Goal: Information Seeking & Learning: Understand process/instructions

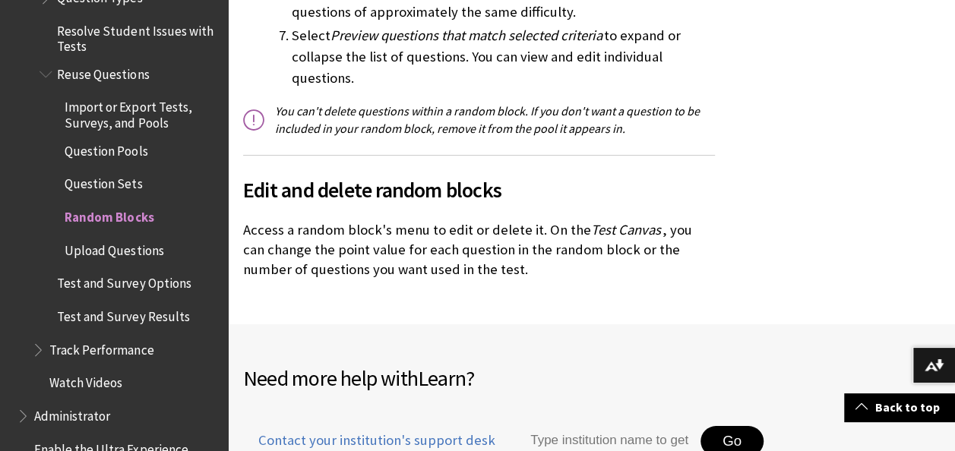
scroll to position [2492, 0]
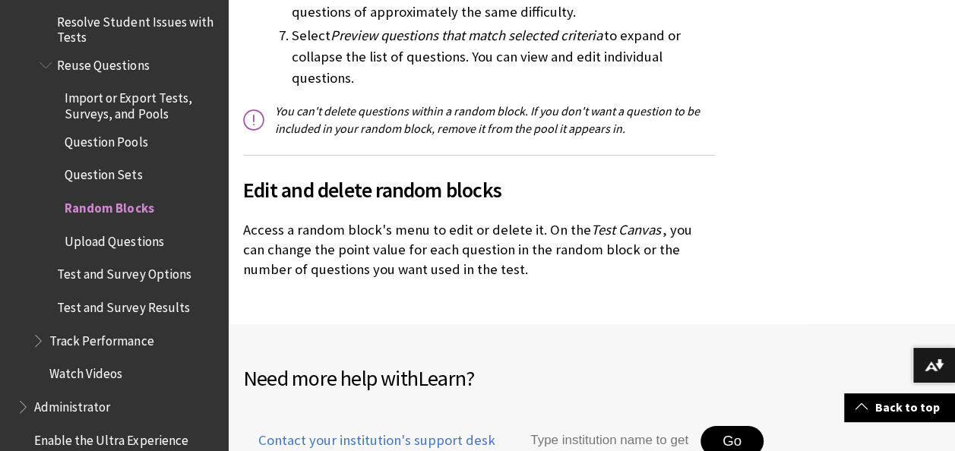
click at [144, 241] on span "Upload Questions" at bounding box center [114, 239] width 99 height 21
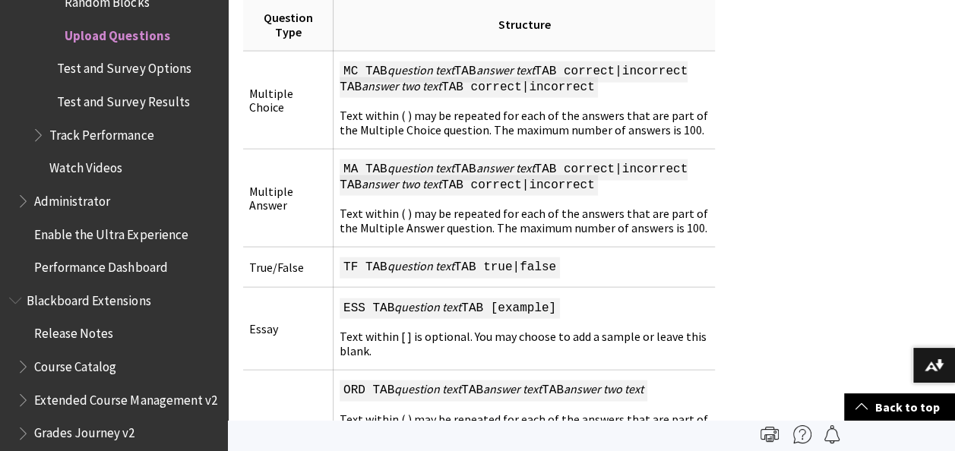
scroll to position [1476, 0]
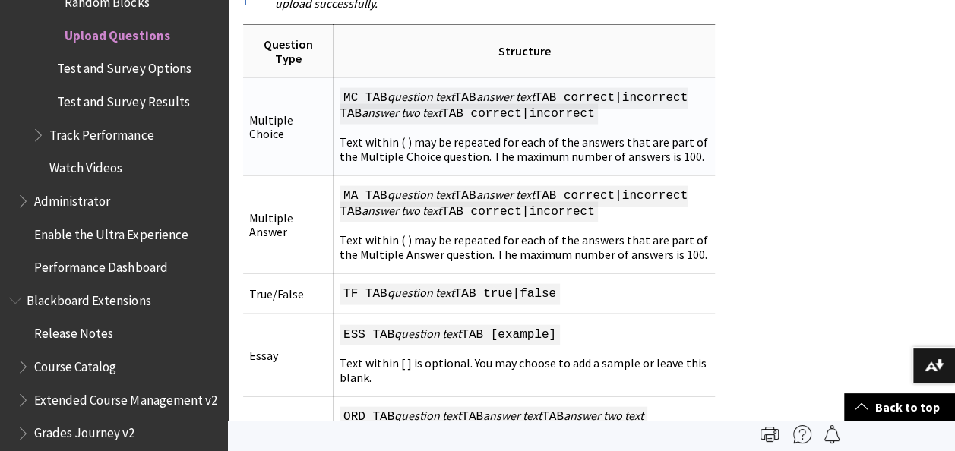
drag, startPoint x: 343, startPoint y: 81, endPoint x: 491, endPoint y: 110, distance: 150.3
click at [491, 110] on td "MC TAB question text TAB answer text TAB correct|incorrect TAB answer two text …" at bounding box center [523, 127] width 381 height 98
copy span "MC TAB question text TAB answer text TAB correct|incorrect TAB answer two text …"
click at [348, 88] on span "MC TAB question text TAB answer text TAB correct|incorrect TAB answer two text …" at bounding box center [513, 106] width 348 height 36
click at [674, 379] on td "ESS TAB question text TAB [example] Text within [ ] is optional. You may choose…" at bounding box center [523, 355] width 381 height 83
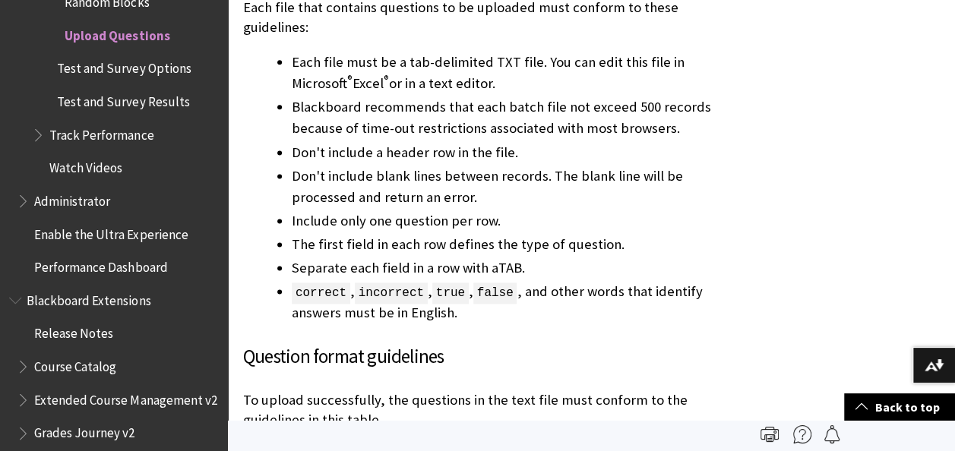
scroll to position [936, 0]
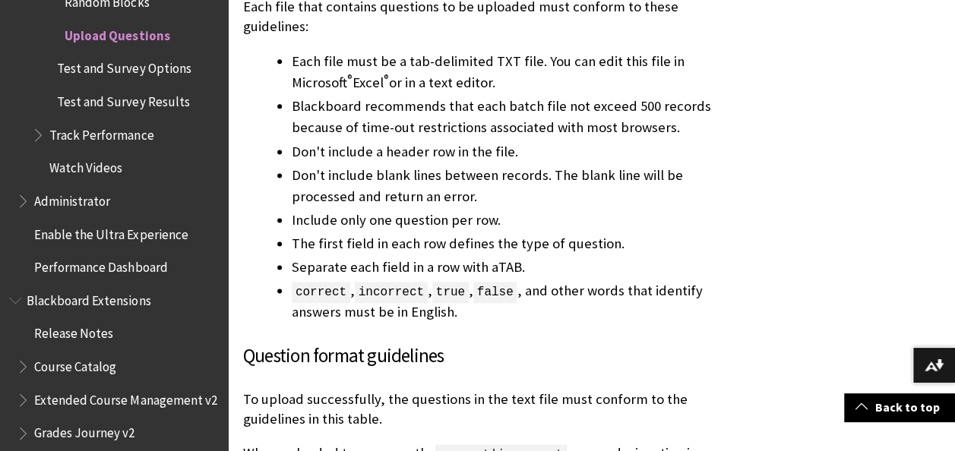
click at [339, 289] on span "correct" at bounding box center [321, 292] width 58 height 21
copy span "correct"
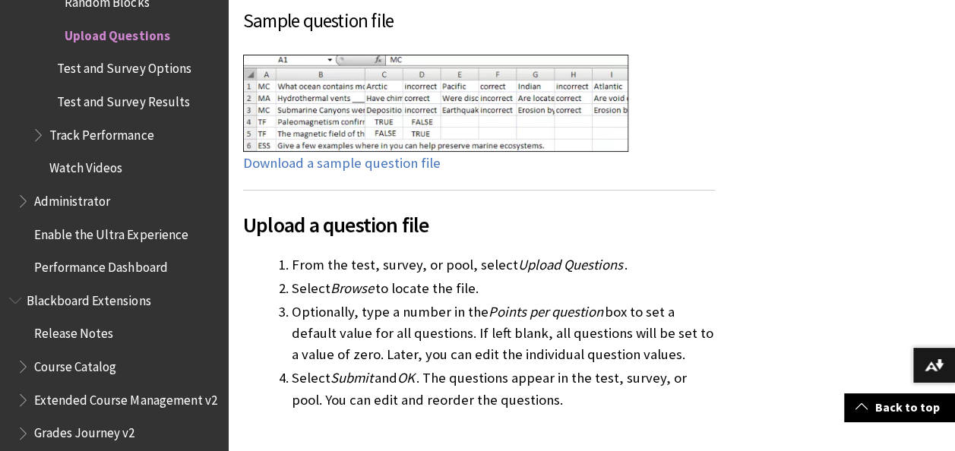
scroll to position [2926, 0]
